Goal: Find specific page/section: Find specific page/section

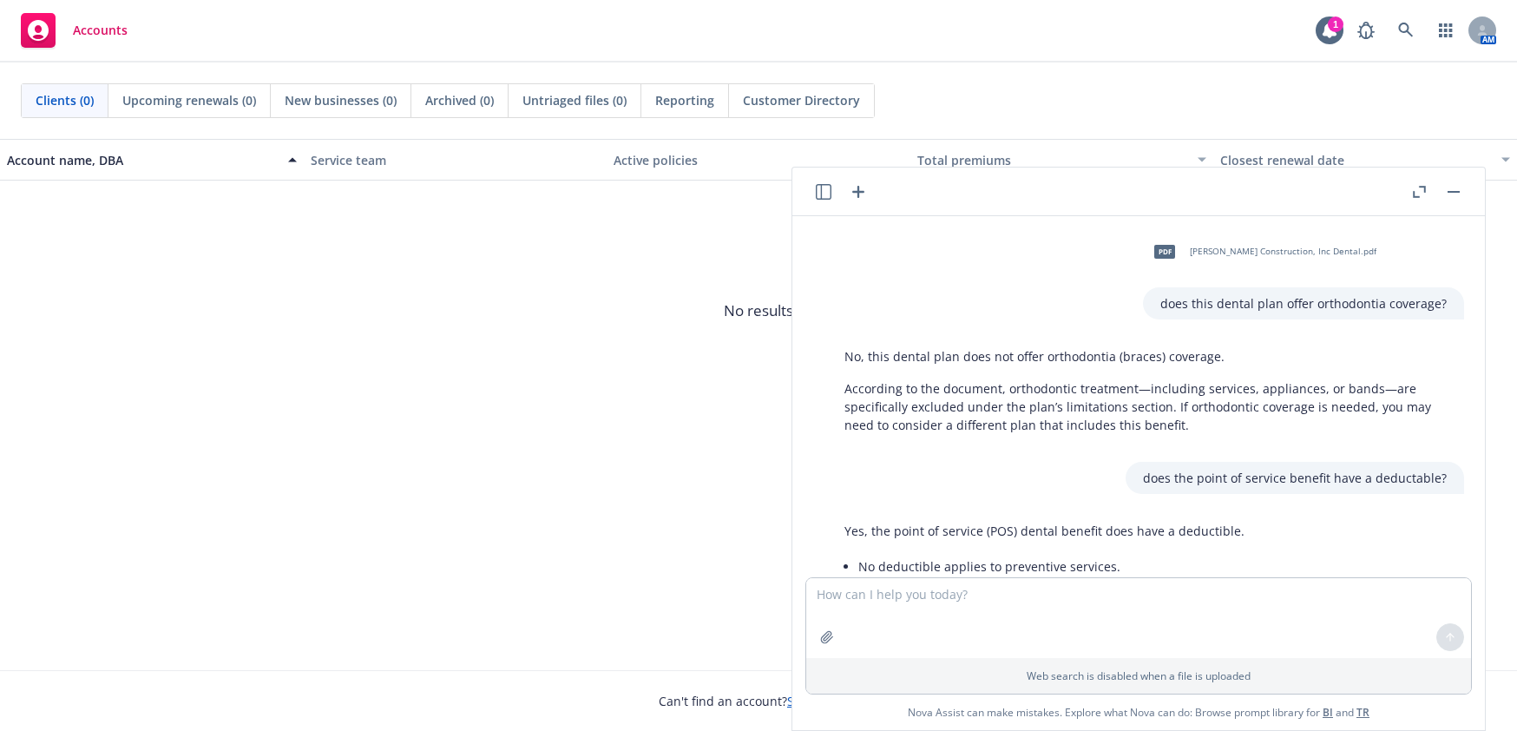
scroll to position [169, 0]
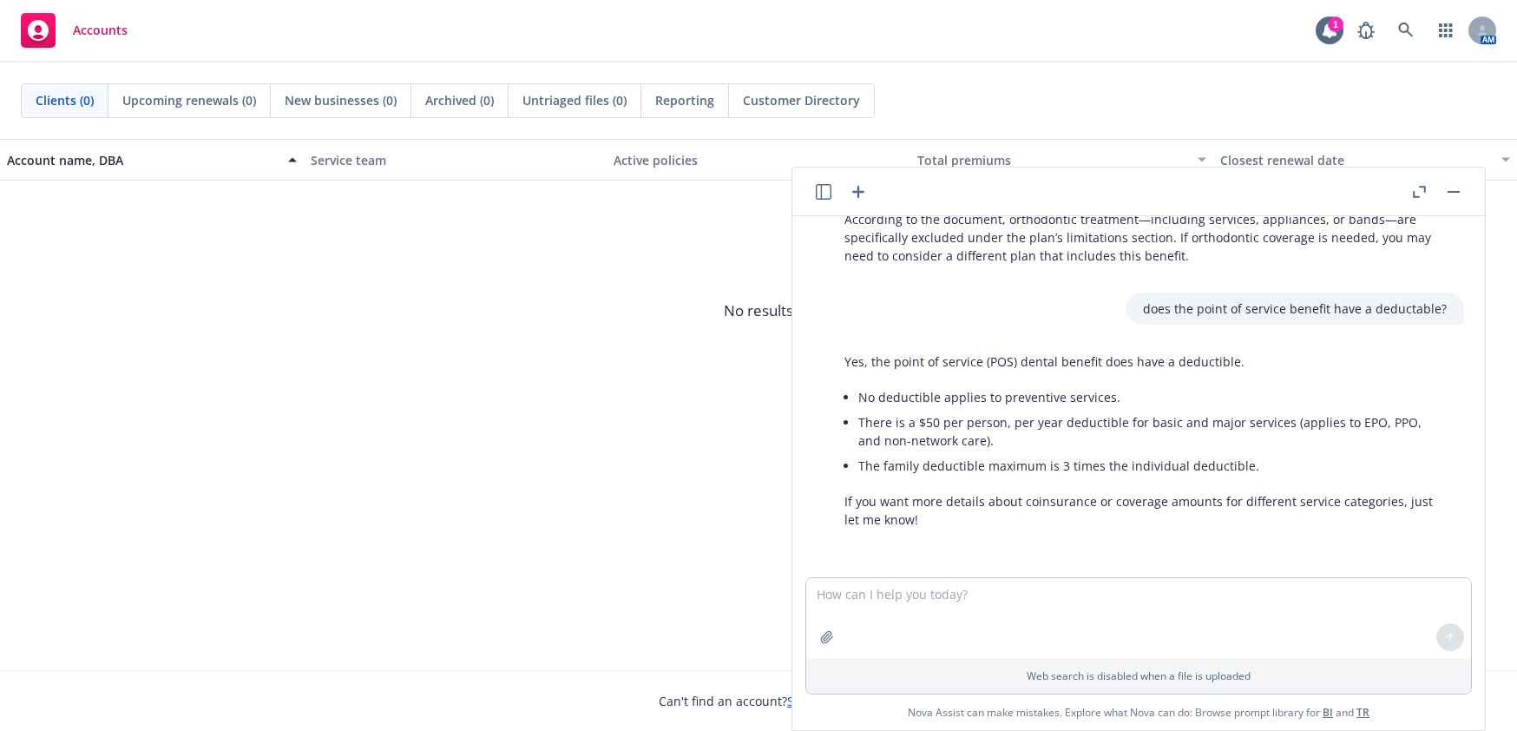
click at [723, 30] on div "Accounts 1 AM" at bounding box center [758, 31] width 1517 height 62
click at [1147, 45] on div "Accounts 1 AM" at bounding box center [758, 31] width 1517 height 62
